Goal: Browse casually

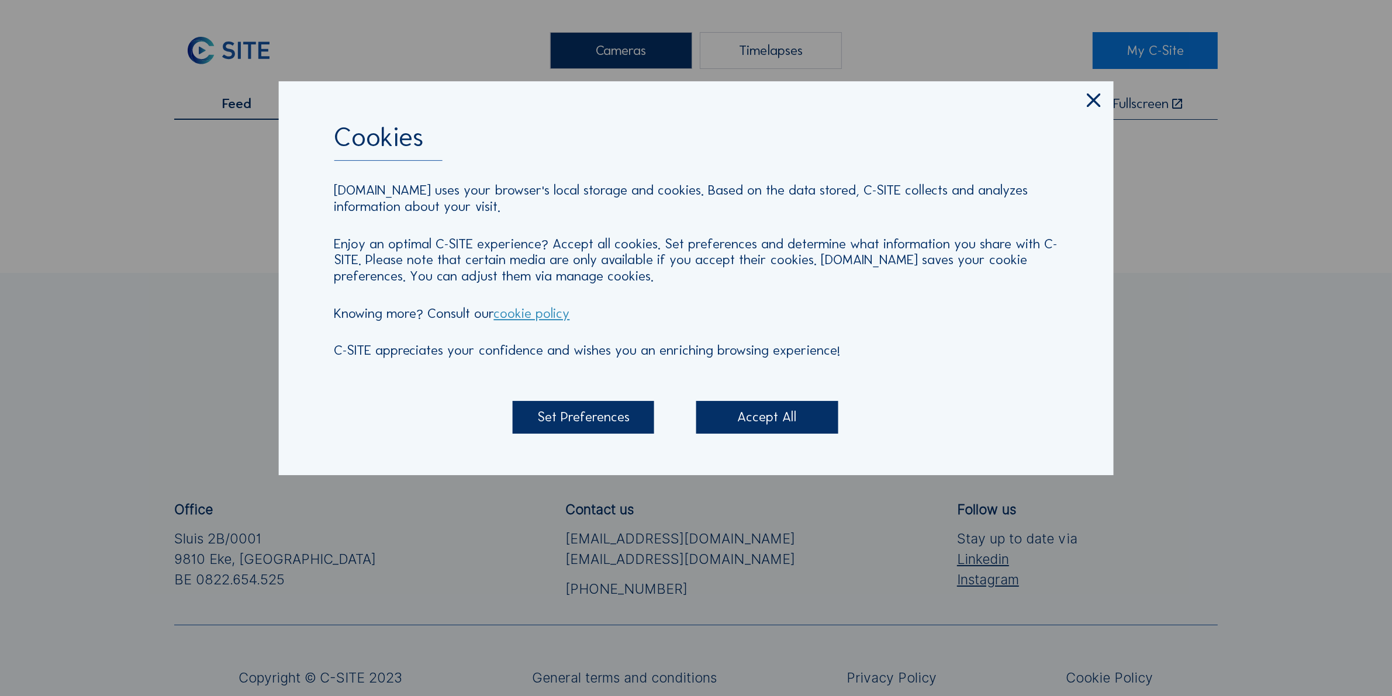
click at [1089, 96] on icon at bounding box center [1094, 100] width 23 height 23
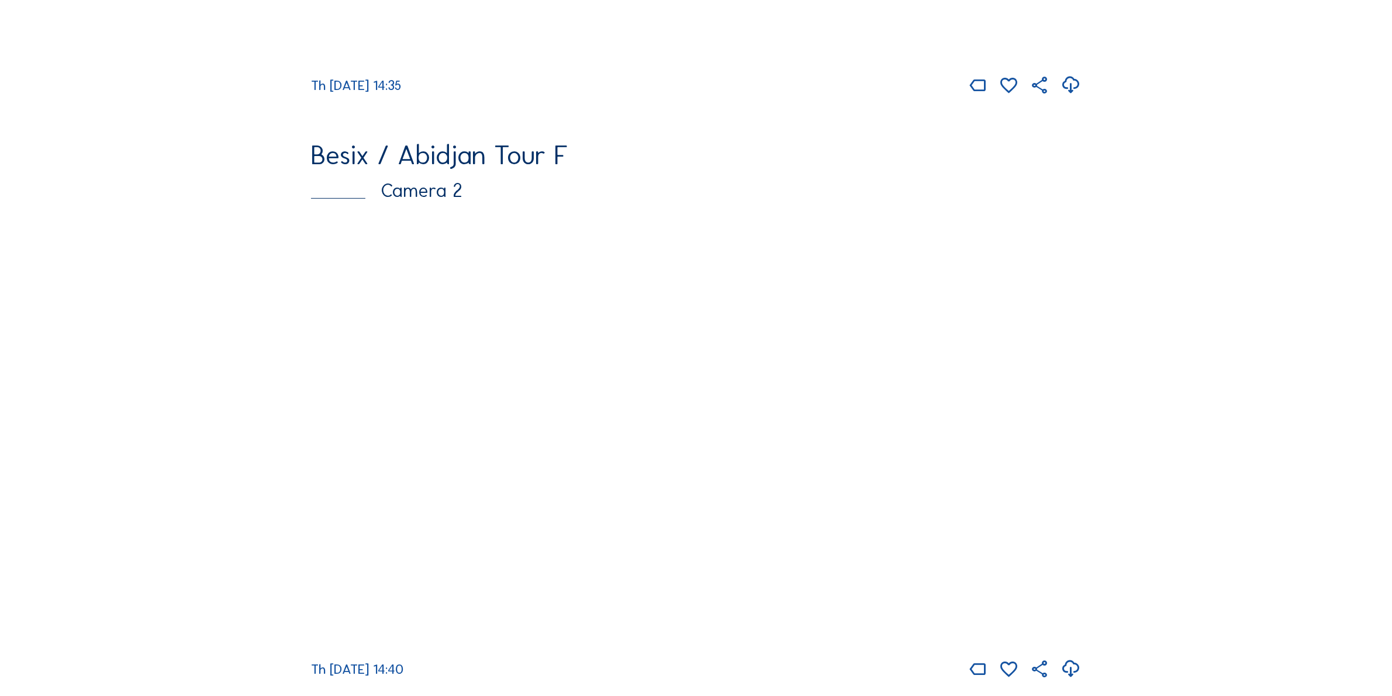
scroll to position [658, 0]
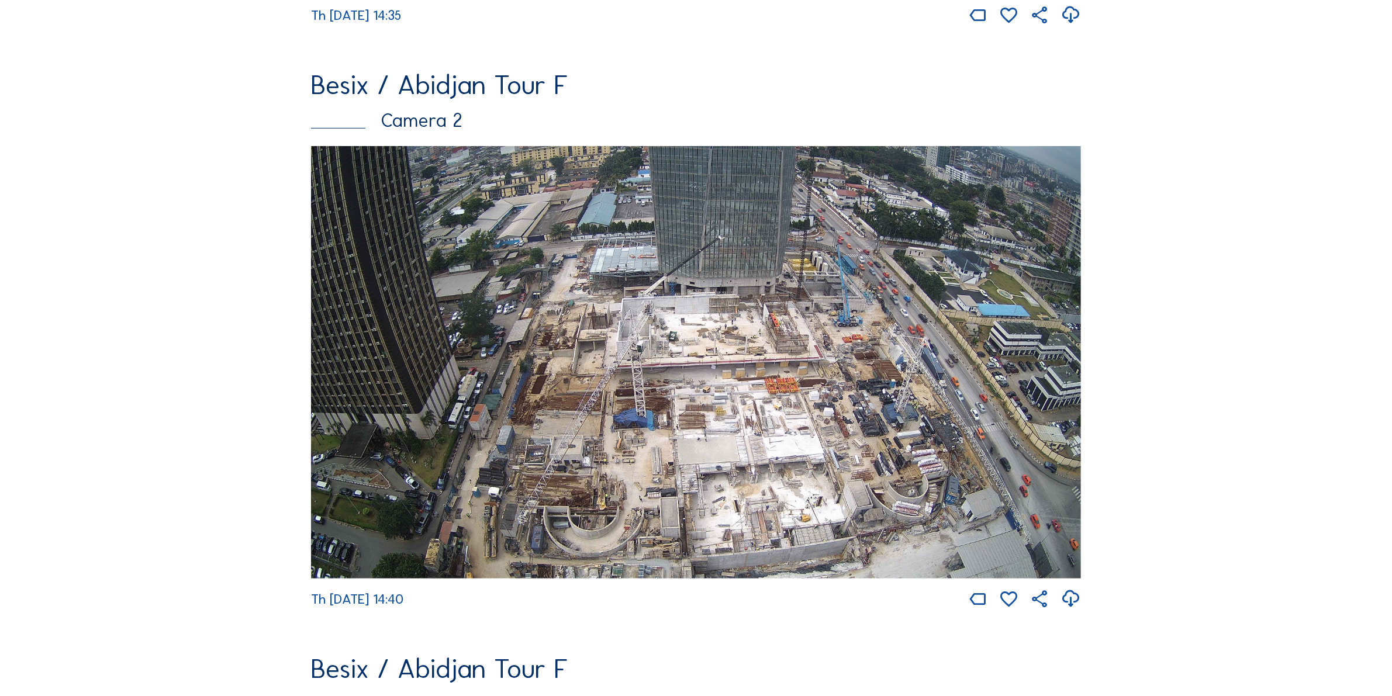
click at [799, 348] on img at bounding box center [696, 362] width 770 height 433
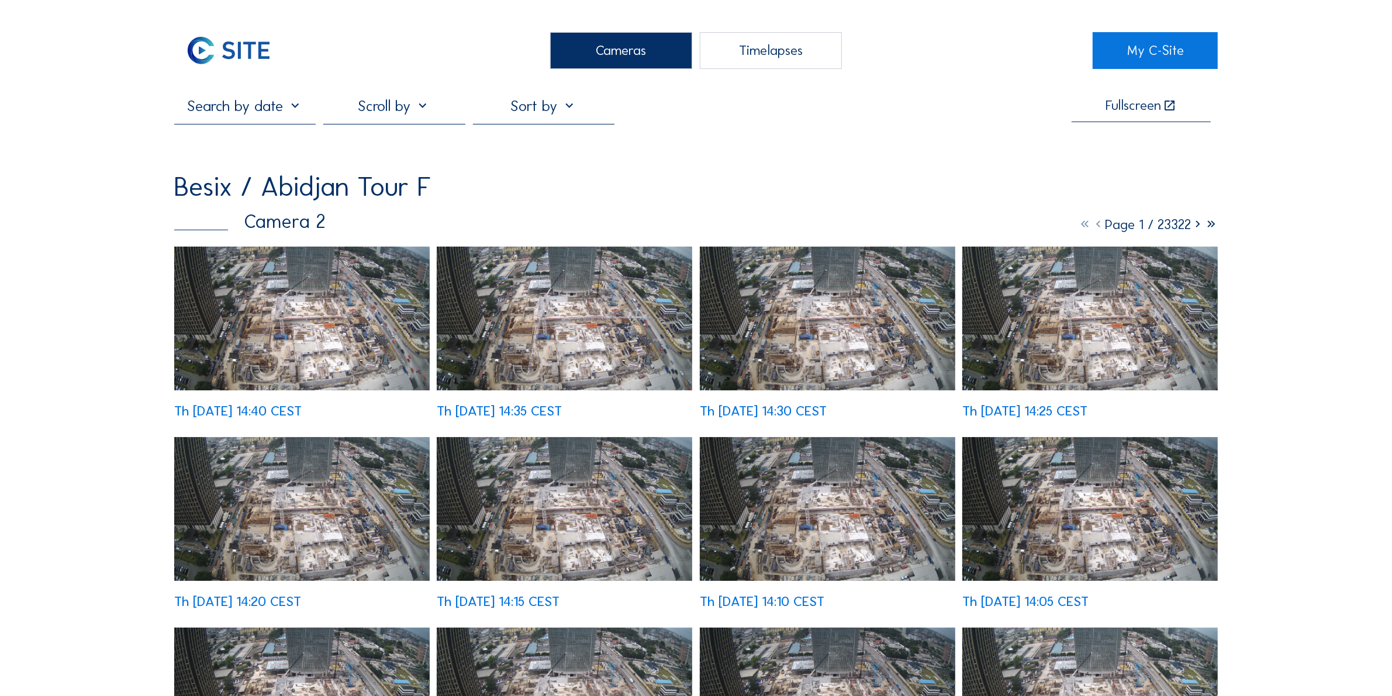
click at [348, 327] on img at bounding box center [302, 319] width 256 height 144
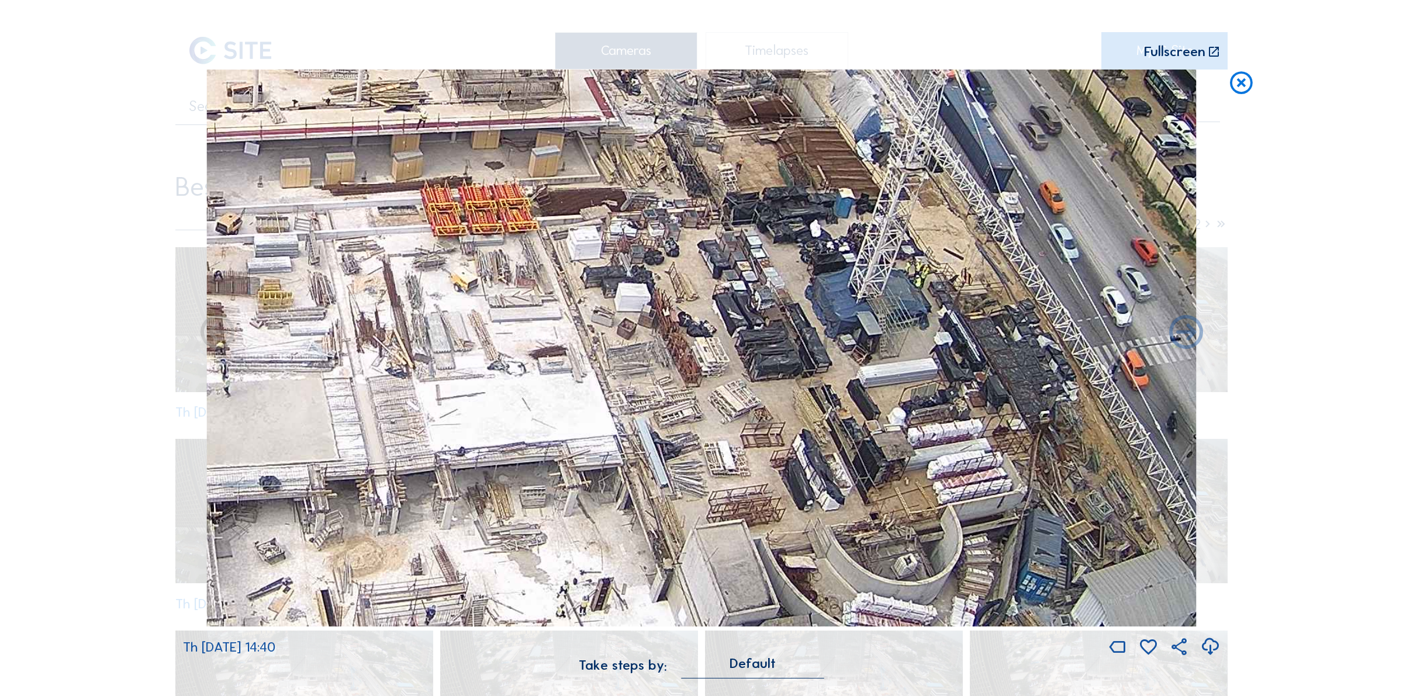
drag, startPoint x: 880, startPoint y: 455, endPoint x: 720, endPoint y: 367, distance: 182.9
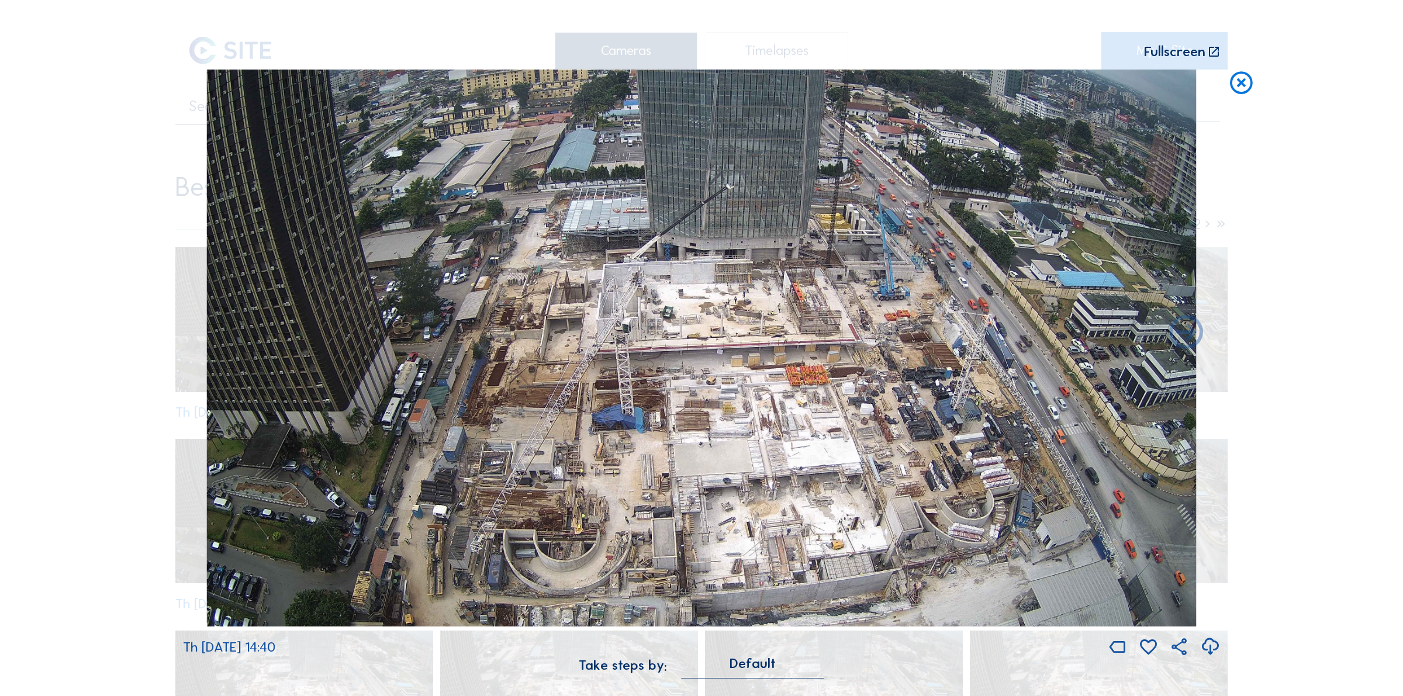
click at [1241, 79] on icon at bounding box center [1241, 83] width 27 height 27
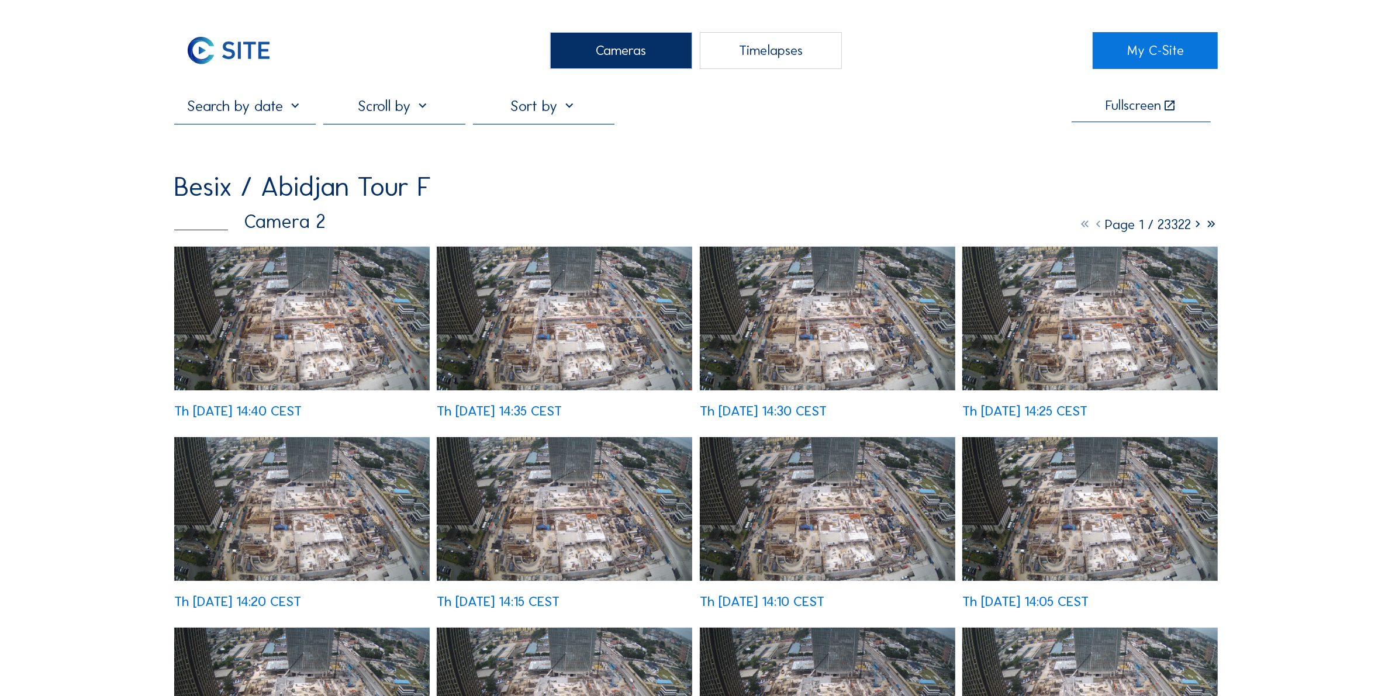
click at [343, 332] on img at bounding box center [302, 319] width 256 height 144
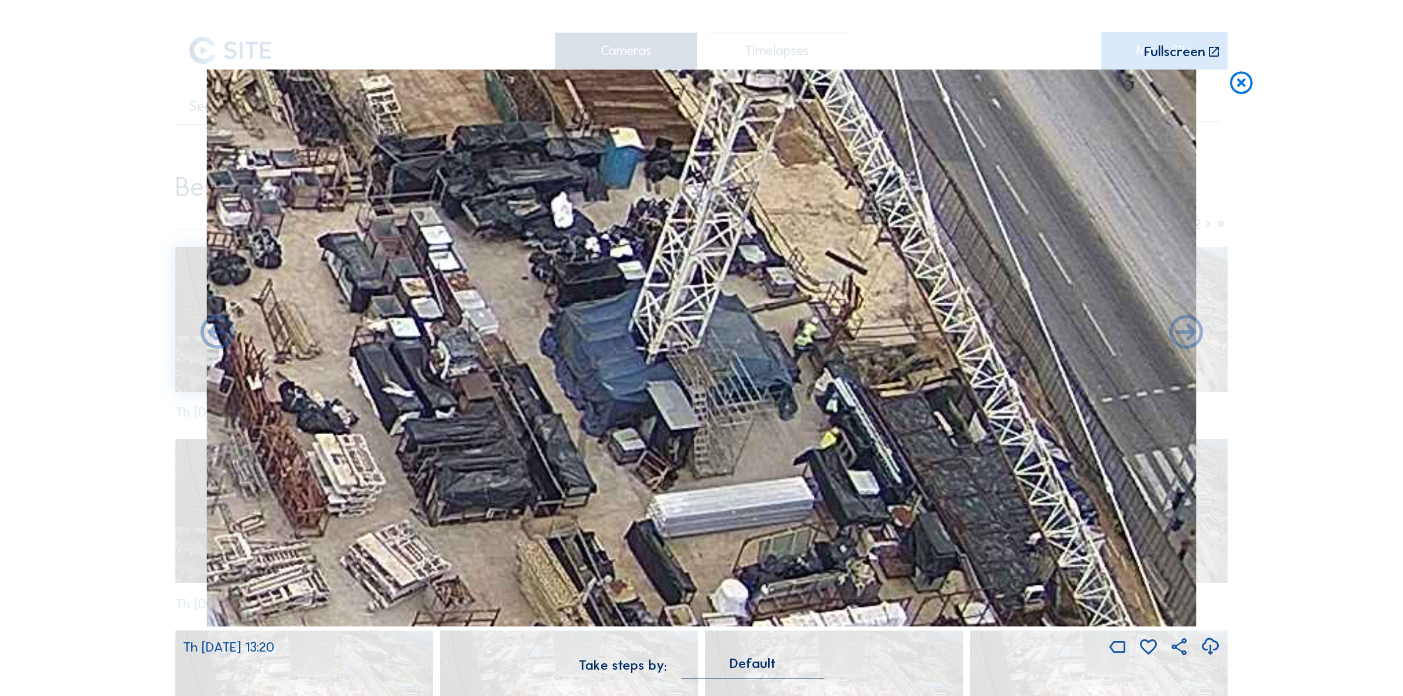
drag, startPoint x: 957, startPoint y: 429, endPoint x: 837, endPoint y: 370, distance: 133.4
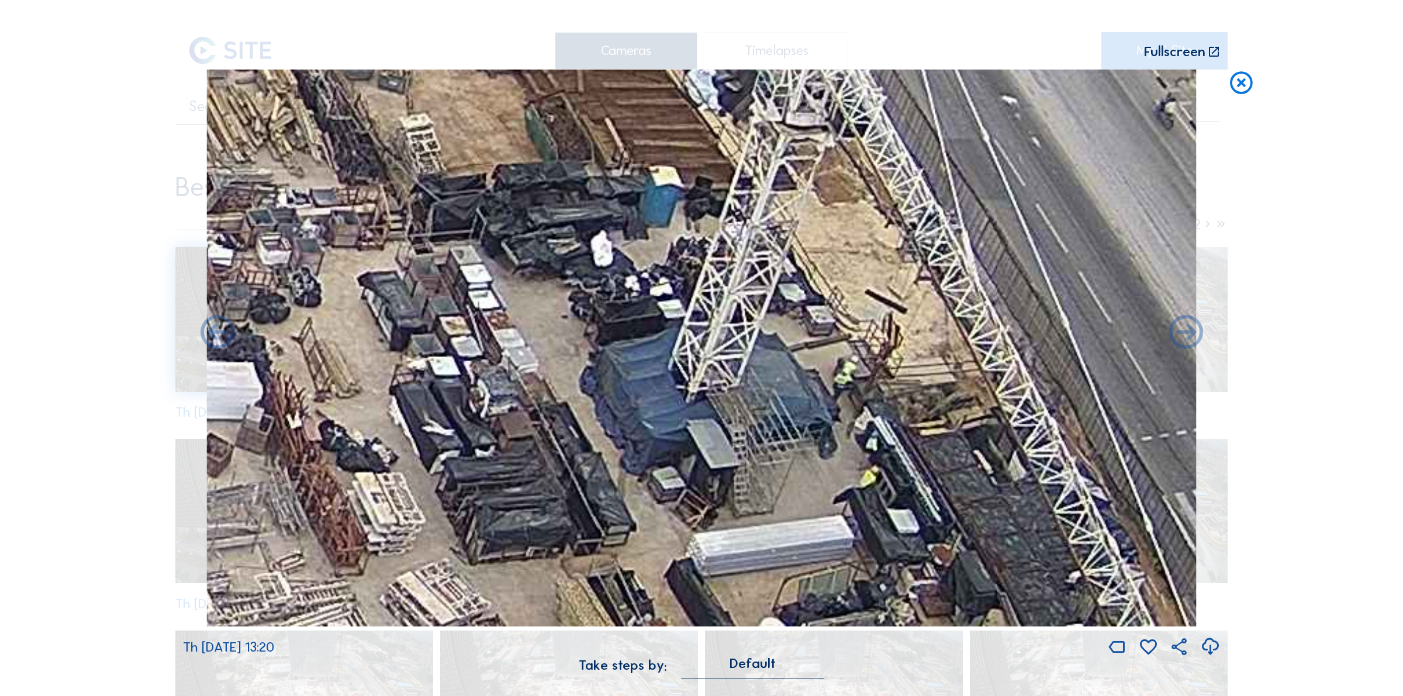
drag, startPoint x: 820, startPoint y: 375, endPoint x: 860, endPoint y: 413, distance: 55.4
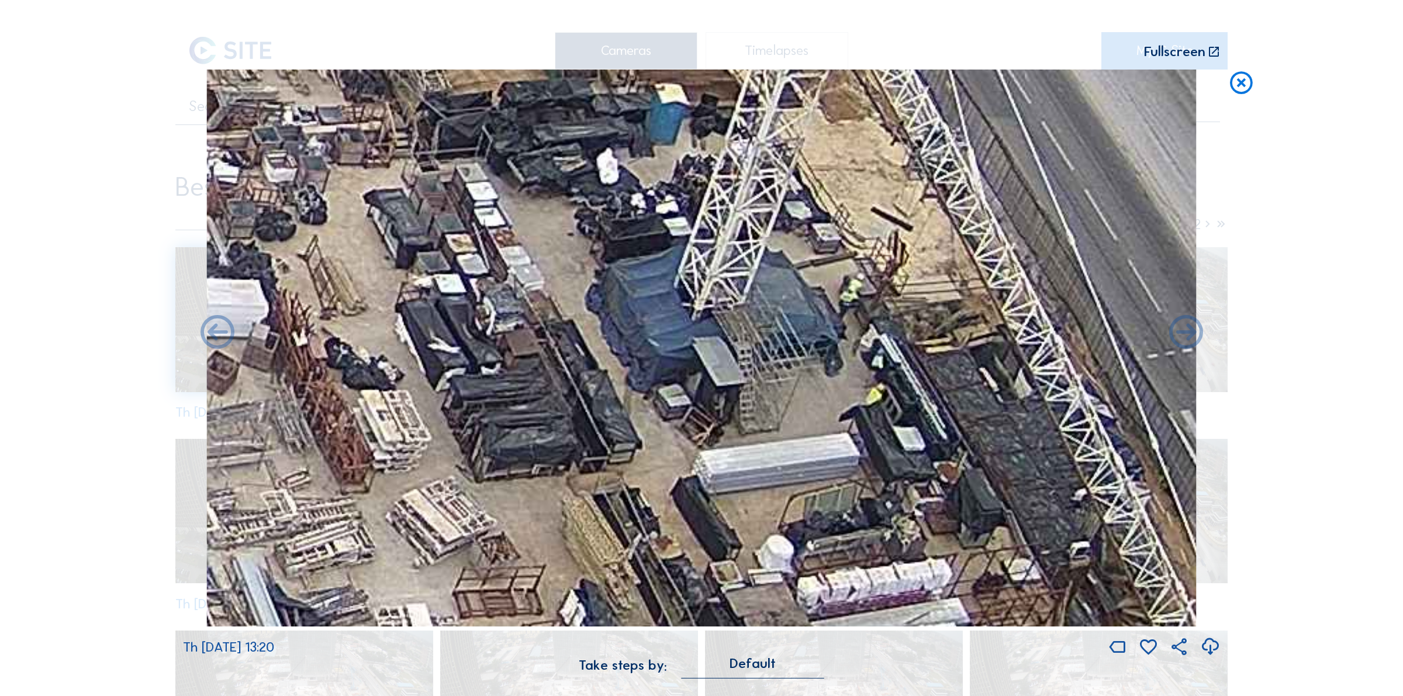
drag, startPoint x: 892, startPoint y: 474, endPoint x: 899, endPoint y: 398, distance: 76.3
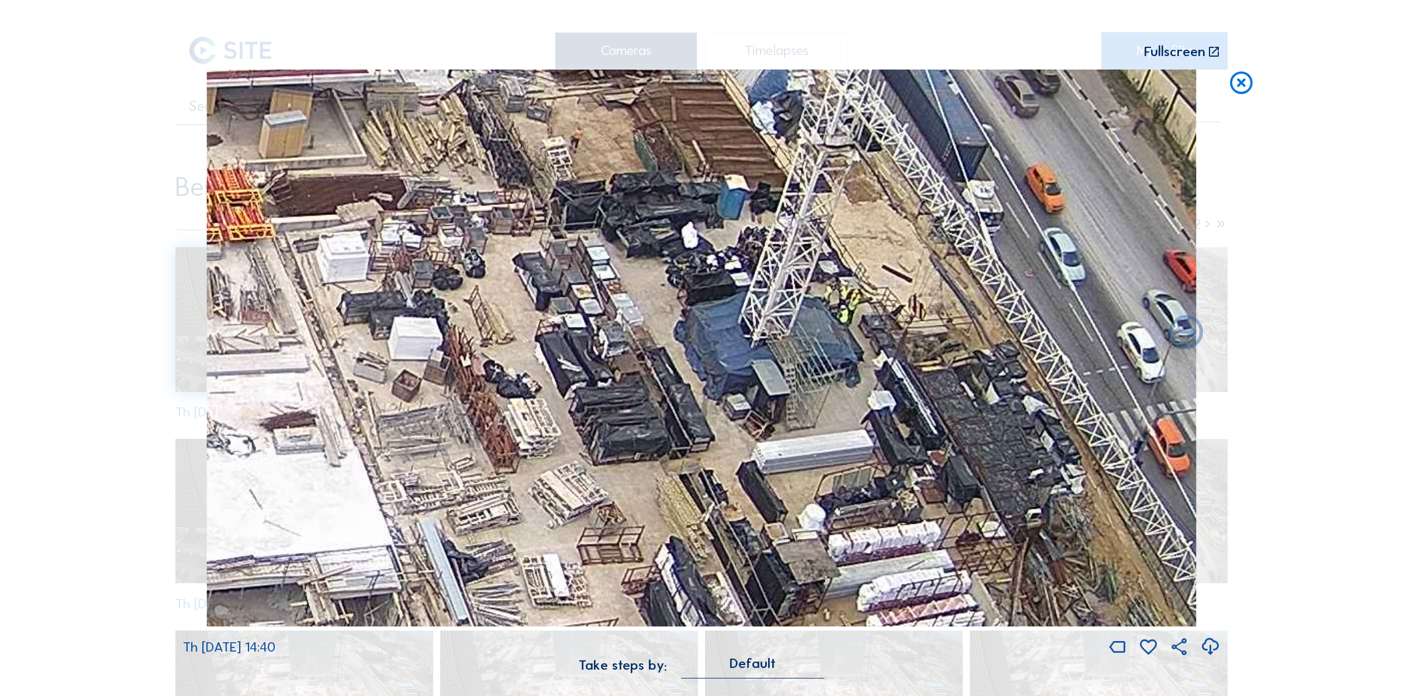
click at [1235, 88] on icon at bounding box center [1241, 83] width 27 height 27
